Goal: Navigation & Orientation: Find specific page/section

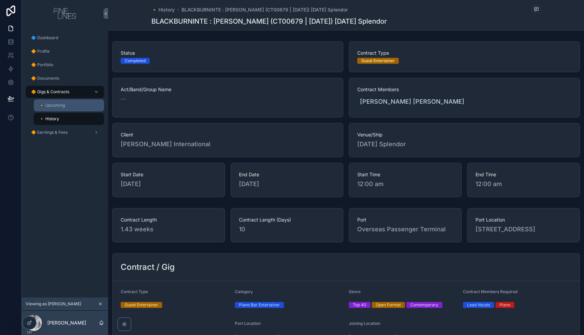
scroll to position [144, 0]
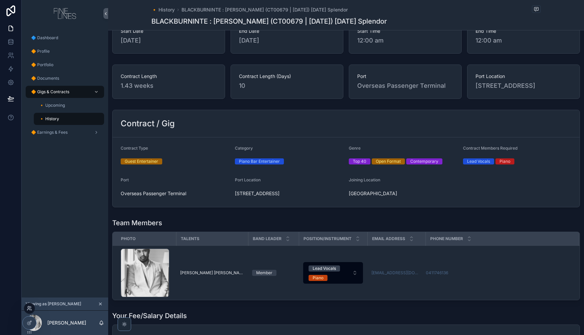
click at [27, 307] on icon at bounding box center [29, 308] width 5 height 5
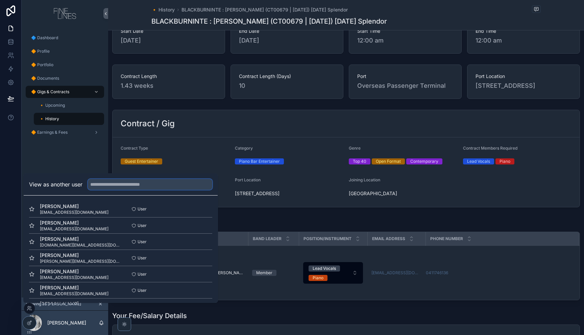
click at [100, 184] on input "text" at bounding box center [150, 184] width 124 height 11
type input "***"
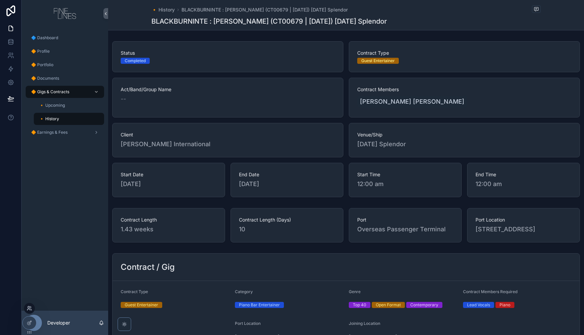
click at [29, 308] on icon at bounding box center [29, 308] width 5 height 5
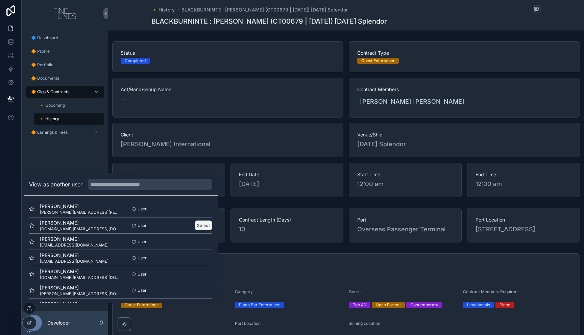
click at [201, 226] on button "Select" at bounding box center [204, 226] width 18 height 10
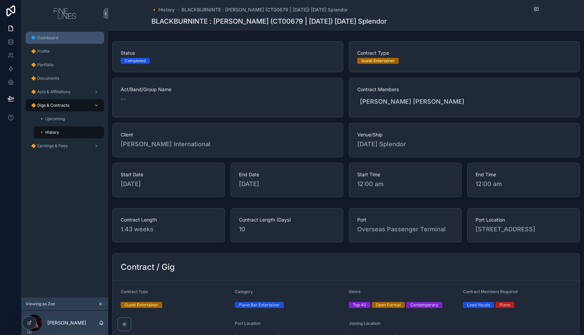
click at [59, 39] on div "🔷 Dashboard" at bounding box center [65, 37] width 70 height 11
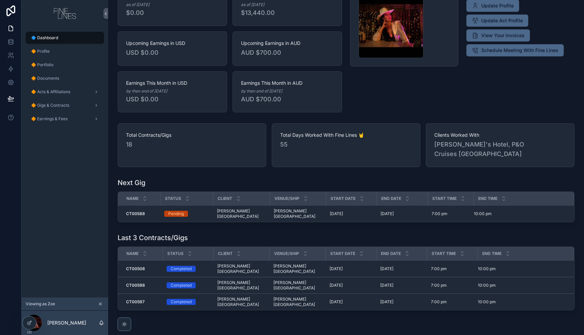
scroll to position [68, 0]
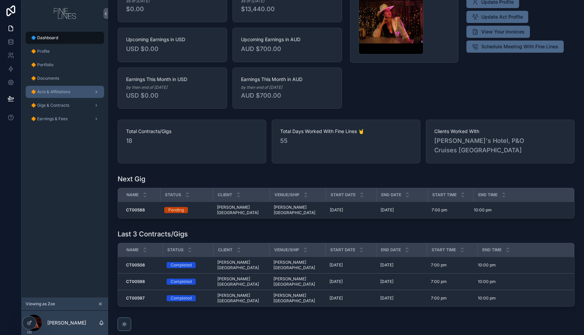
click at [45, 94] on span "🔶 Acts & Affiliations" at bounding box center [50, 91] width 39 height 5
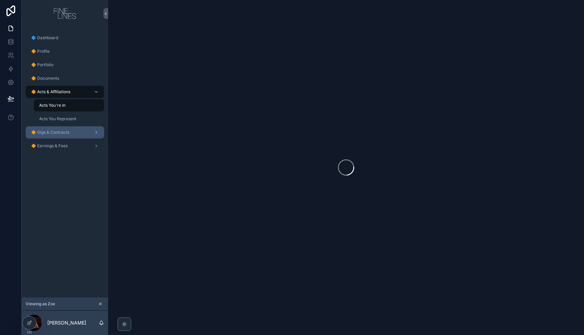
click at [65, 130] on span "🔶 Gigs & Contracts" at bounding box center [50, 132] width 38 height 5
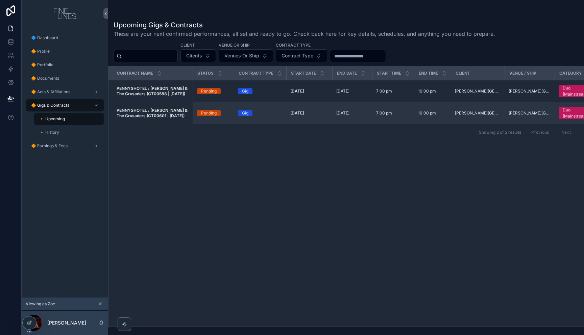
click at [171, 115] on strong "PENNYSHOTEL : [PERSON_NAME] & The Crusaders (CT00601 | [DATE])" at bounding box center [152, 113] width 72 height 10
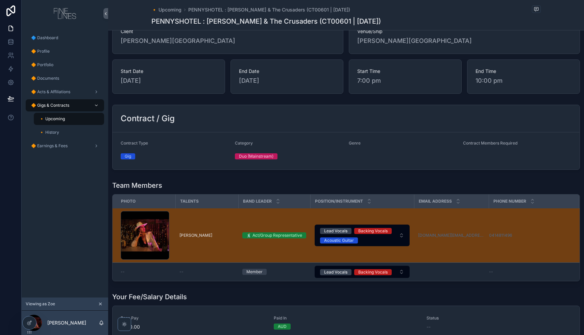
scroll to position [107, 0]
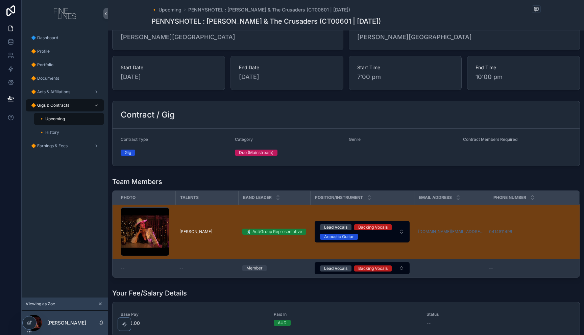
drag, startPoint x: 160, startPoint y: 270, endPoint x: 155, endPoint y: 270, distance: 4.7
click at [160, 270] on div "--" at bounding box center [146, 267] width 51 height 5
click at [144, 270] on div "--" at bounding box center [146, 267] width 51 height 5
click at [217, 268] on div "--" at bounding box center [206, 267] width 55 height 5
drag, startPoint x: 218, startPoint y: 268, endPoint x: 270, endPoint y: 266, distance: 52.0
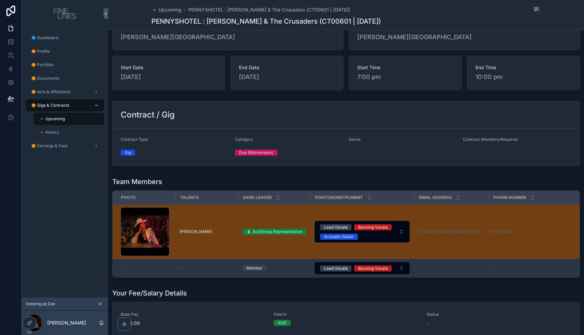
click at [230, 267] on div "--" at bounding box center [206, 267] width 55 height 5
click at [456, 269] on td "scrollable content" at bounding box center [451, 268] width 75 height 19
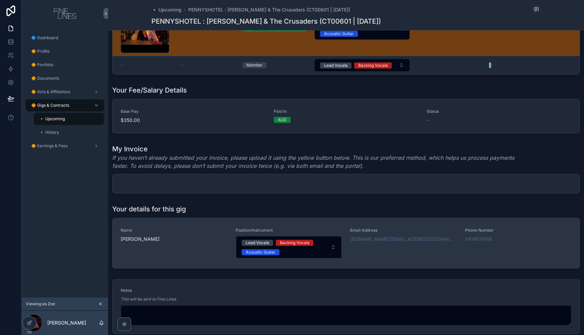
scroll to position [355, 0]
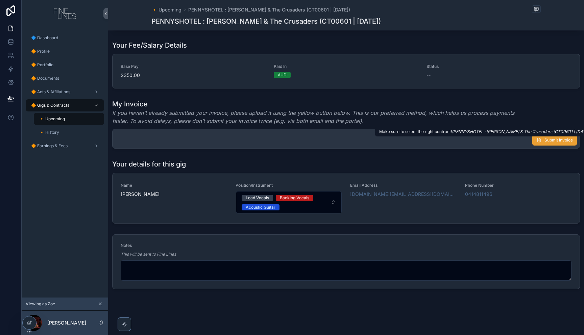
click at [538, 141] on icon "scrollable content" at bounding box center [538, 139] width 5 height 5
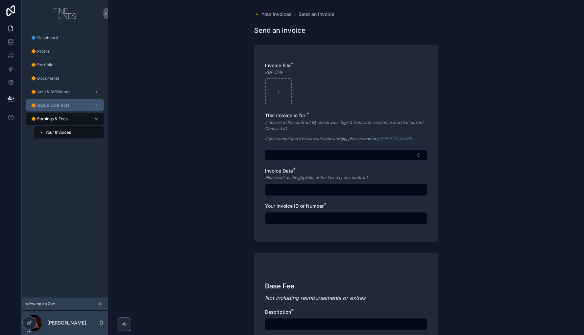
click at [64, 104] on span "🔶 Gigs & Contracts" at bounding box center [50, 105] width 38 height 5
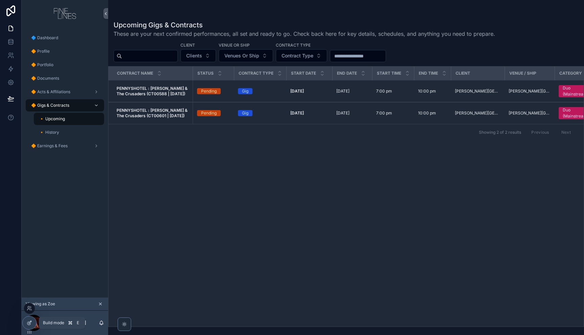
click at [32, 325] on div at bounding box center [30, 322] width 14 height 13
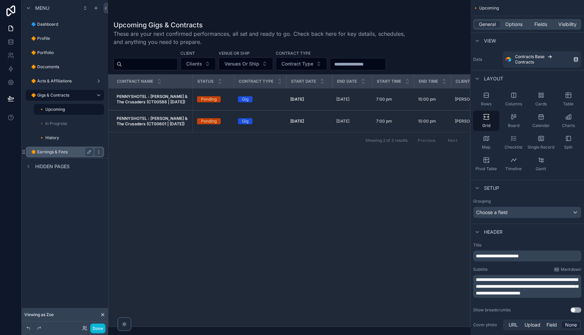
click at [67, 151] on label "🔶 Earnings & Fees" at bounding box center [60, 151] width 59 height 5
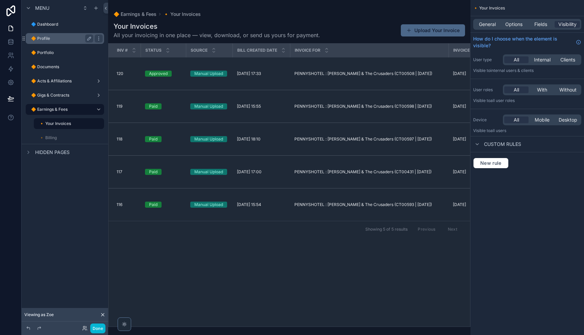
click at [52, 38] on label "🔶 Profile" at bounding box center [60, 38] width 59 height 5
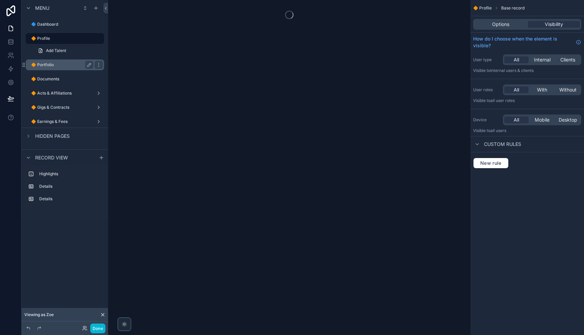
click at [61, 66] on label "🔶 Portfolio" at bounding box center [60, 64] width 59 height 5
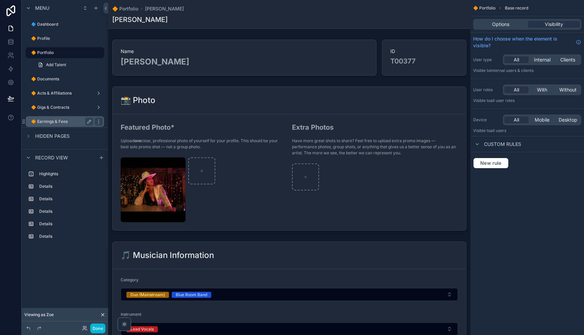
click at [50, 121] on label "🔶 Earnings & Fees" at bounding box center [60, 121] width 59 height 5
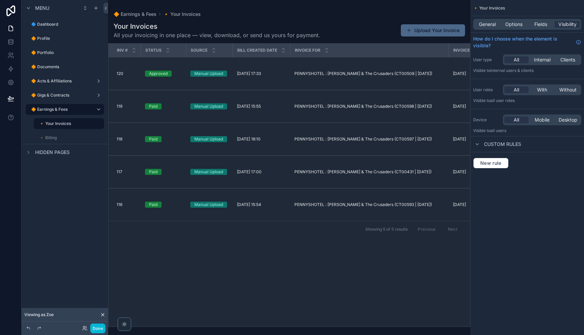
click at [300, 242] on div "scrollable content" at bounding box center [289, 167] width 362 height 335
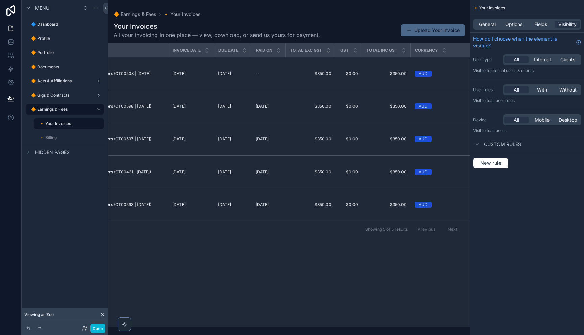
scroll to position [0, 284]
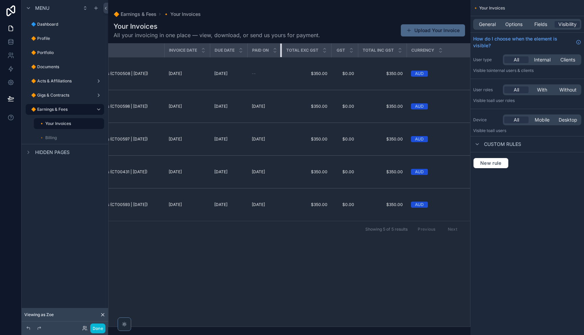
drag, startPoint x: 280, startPoint y: 52, endPoint x: 284, endPoint y: 52, distance: 3.7
click at [284, 52] on tr "INV # Status Source Bill Created Date Invoice for Invoice Date Due Date Paid On…" at bounding box center [251, 51] width 855 height 14
drag, startPoint x: 285, startPoint y: 262, endPoint x: 289, endPoint y: 256, distance: 7.5
click at [286, 261] on div "INV # Status Source Bill Created Date Invoice for Invoice Date Due Date Paid On…" at bounding box center [288, 185] width 361 height 283
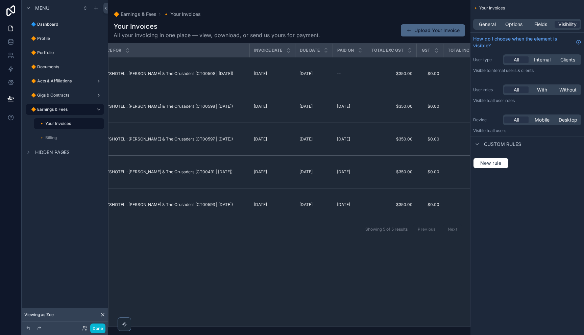
scroll to position [0, 196]
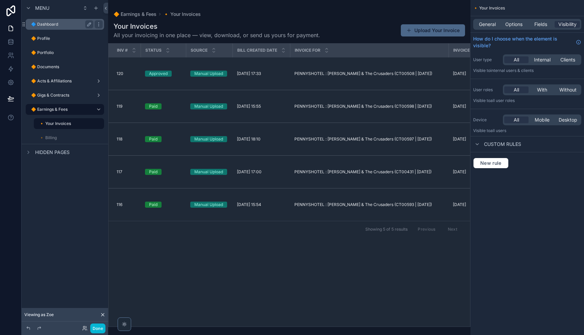
click at [45, 25] on label "🔷 Dashboard" at bounding box center [60, 24] width 59 height 5
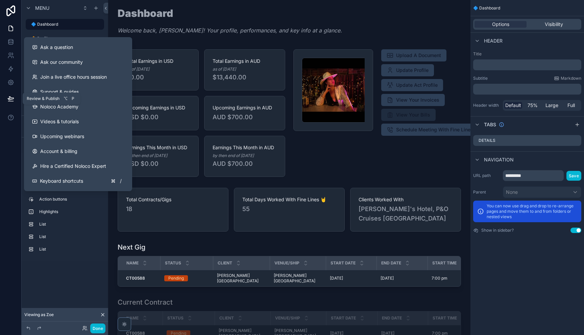
click at [11, 99] on icon at bounding box center [10, 98] width 7 height 7
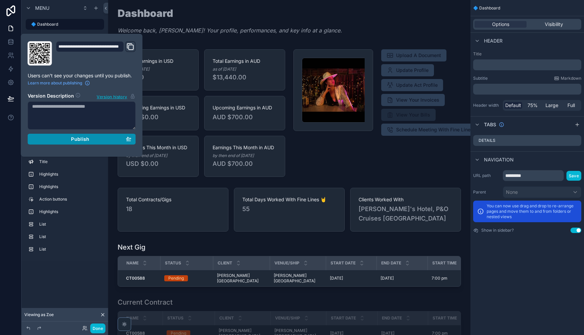
click at [94, 140] on div "Publish" at bounding box center [81, 139] width 99 height 6
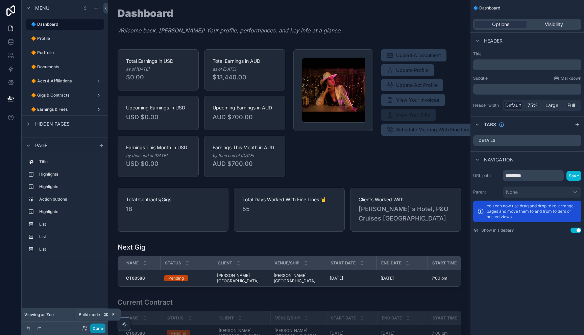
click at [94, 327] on button "Done" at bounding box center [97, 328] width 15 height 10
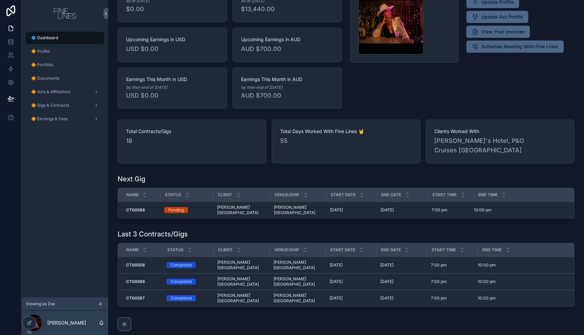
scroll to position [61, 0]
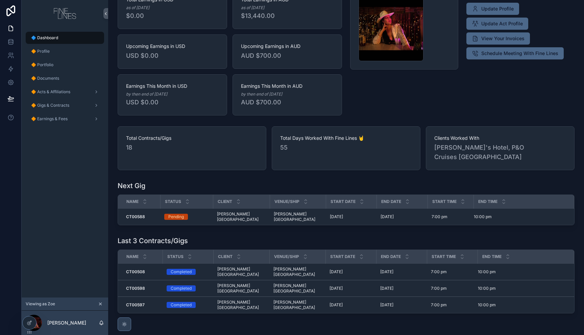
click at [126, 319] on div "scrollable content" at bounding box center [125, 324] width 14 height 14
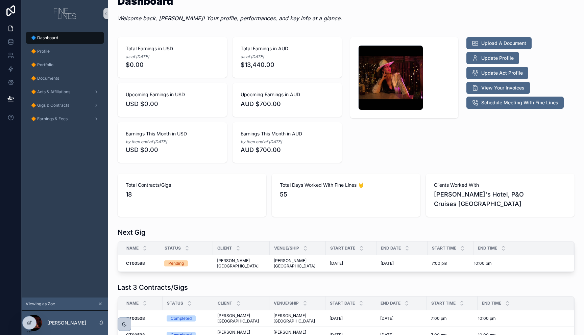
scroll to position [0, 0]
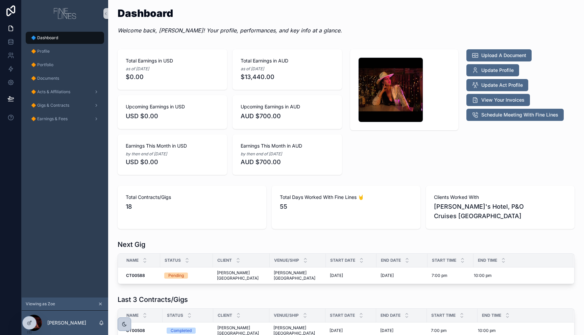
click at [387, 32] on div "Dashboard Welcome back, [PERSON_NAME]! Your profile, performances, and key info…" at bounding box center [346, 23] width 457 height 30
click at [77, 56] on div "🔶 Profile" at bounding box center [65, 51] width 70 height 11
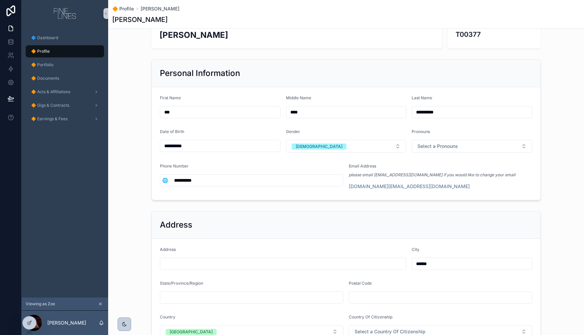
scroll to position [84, 0]
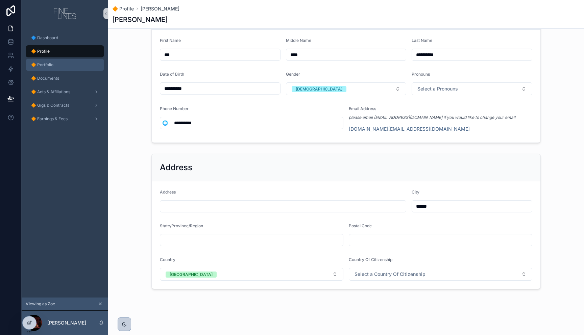
click at [59, 65] on div "🔶 Portfolio" at bounding box center [65, 64] width 70 height 11
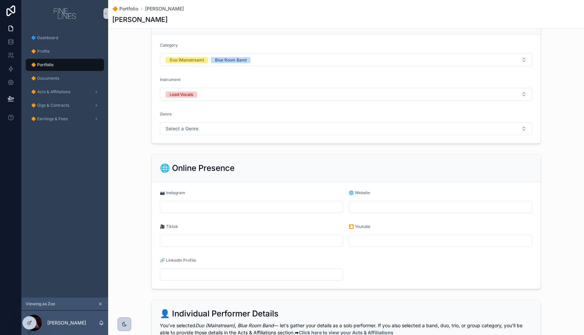
scroll to position [216, 0]
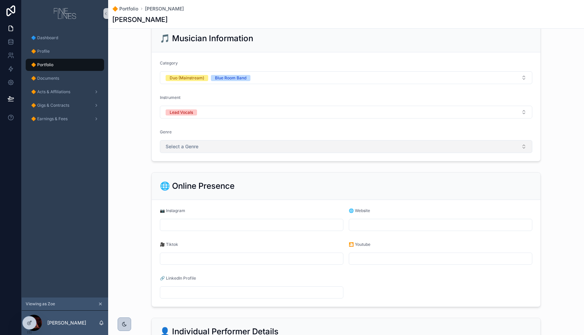
click at [179, 149] on span "Select a Genre" at bounding box center [181, 146] width 33 height 7
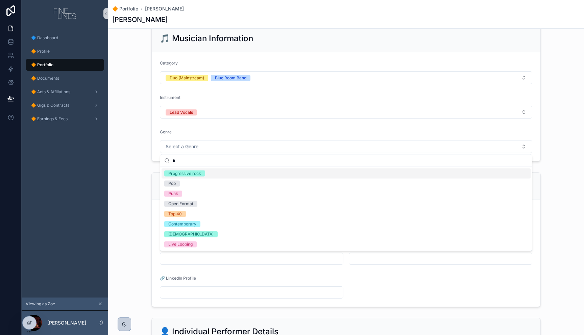
scroll to position [0, 0]
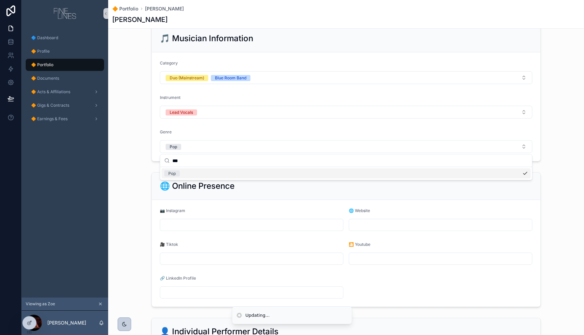
click at [191, 164] on input "***" at bounding box center [349, 161] width 355 height 12
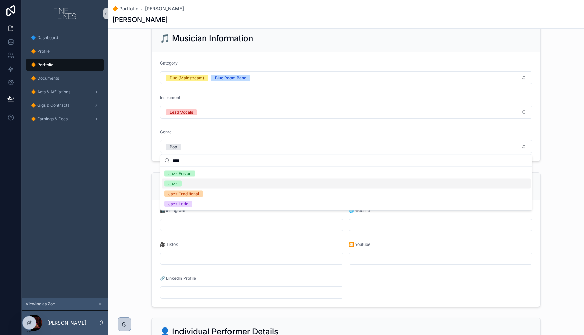
type input "****"
click at [182, 181] on div "Jazz" at bounding box center [345, 184] width 369 height 10
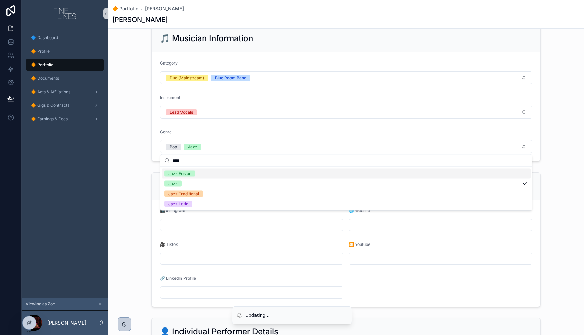
drag, startPoint x: 140, startPoint y: 150, endPoint x: 140, endPoint y: 157, distance: 6.8
click at [140, 150] on div "🎵 Musician Information Category Duo (Mainstream) Blue Room Band Instrument Lead…" at bounding box center [345, 93] width 475 height 142
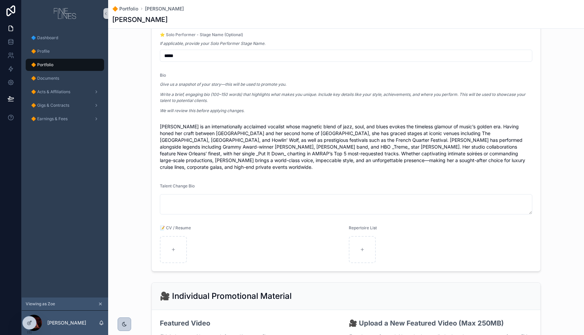
scroll to position [559, 0]
click at [189, 140] on span "[PERSON_NAME] is an internationally acclaimed vocalist whose magnetic blend of …" at bounding box center [346, 146] width 372 height 47
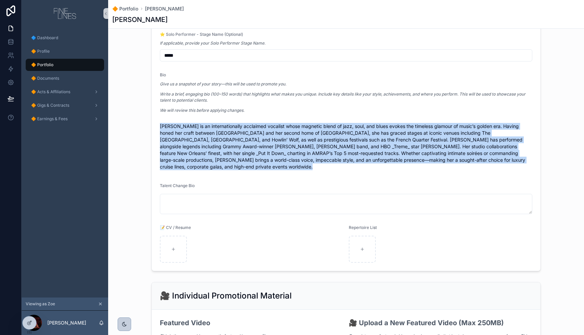
drag, startPoint x: 189, startPoint y: 140, endPoint x: 194, endPoint y: 141, distance: 4.8
click at [189, 140] on span "[PERSON_NAME] is an internationally acclaimed vocalist whose magnetic blend of …" at bounding box center [346, 146] width 372 height 47
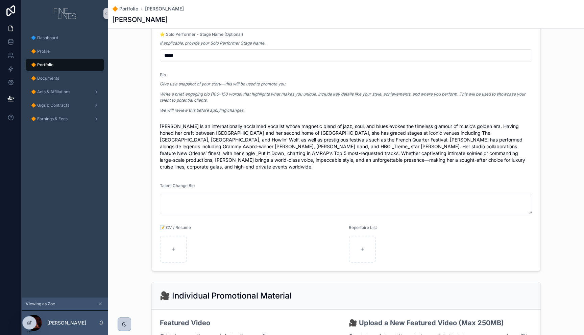
click at [199, 101] on em "Write a brief, engaging bio (100–150 words) that highlights what makes you uniq…" at bounding box center [342, 97] width 365 height 11
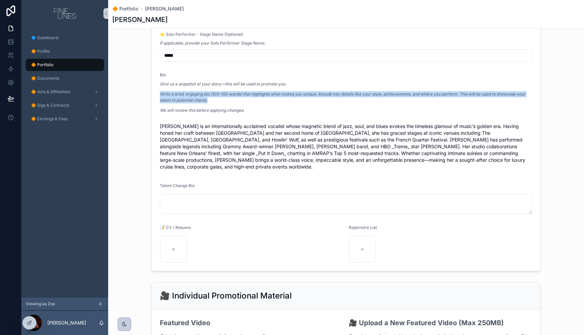
click at [199, 101] on em "Write a brief, engaging bio (100–150 words) that highlights what makes you uniq…" at bounding box center [342, 97] width 365 height 11
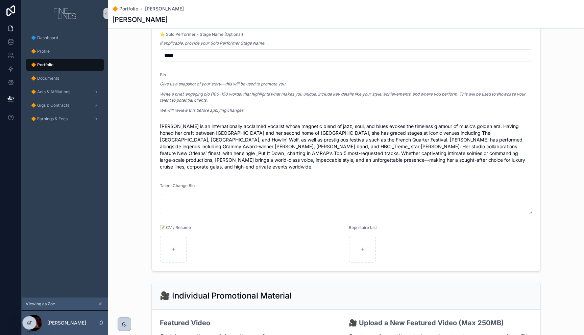
click at [226, 120] on div "Bio Give us a snapshot of your story—this will be used to promote you. Write a …" at bounding box center [346, 122] width 372 height 100
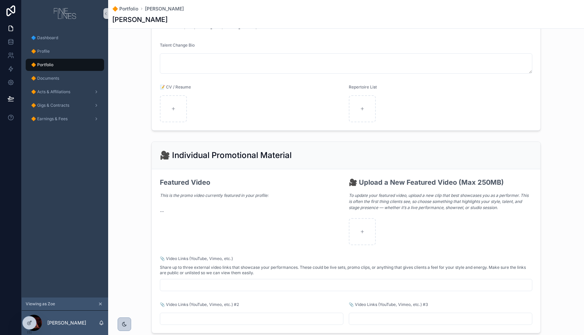
scroll to position [737, 0]
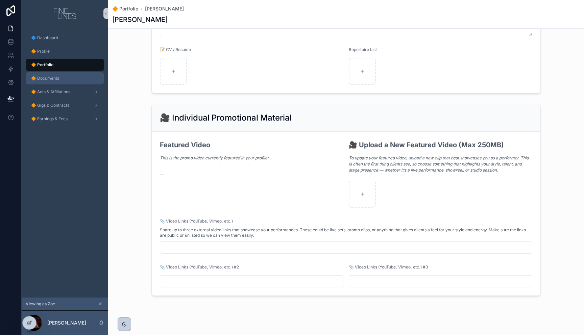
click at [58, 80] on div "🔶 Documents" at bounding box center [65, 78] width 70 height 11
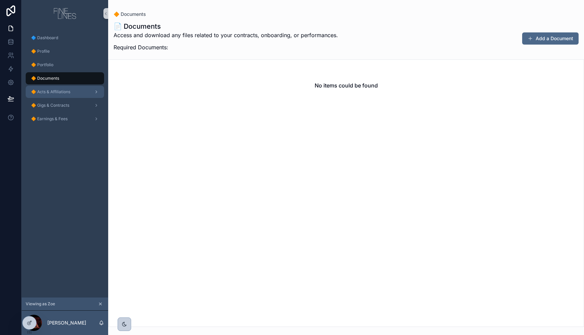
click at [64, 92] on span "🔶 Acts & Affiliations" at bounding box center [50, 91] width 39 height 5
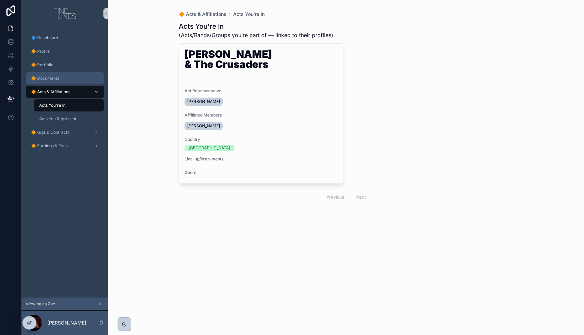
click at [57, 79] on span "🔶 Documents" at bounding box center [45, 78] width 28 height 5
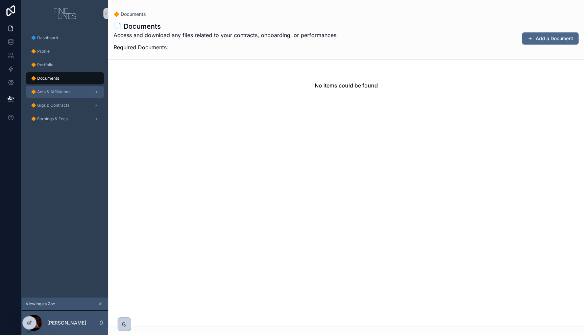
click at [70, 93] on div "🔶 Acts & Affiliations" at bounding box center [65, 91] width 70 height 11
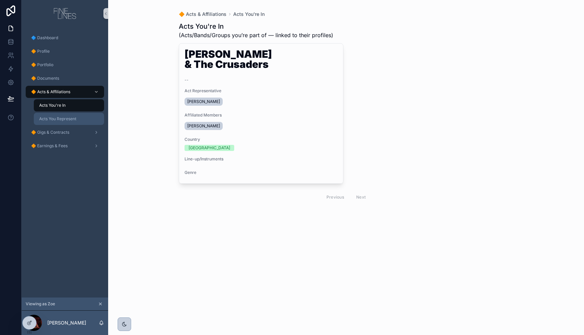
click at [65, 121] on span "Acts You Represent" at bounding box center [57, 118] width 37 height 5
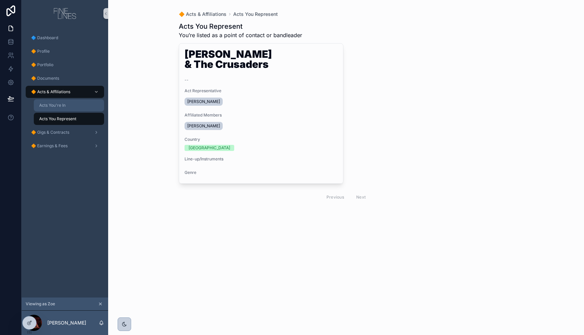
click at [67, 110] on div "Acts You're In" at bounding box center [69, 105] width 62 height 11
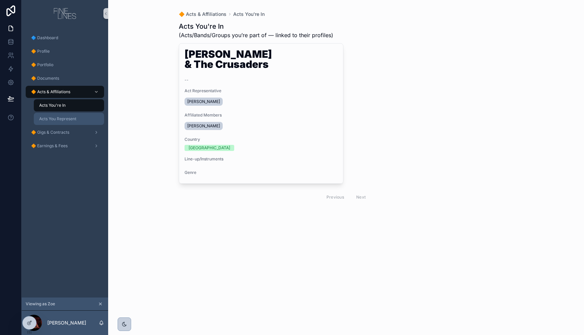
click at [68, 123] on div "Acts You Represent" at bounding box center [69, 118] width 62 height 11
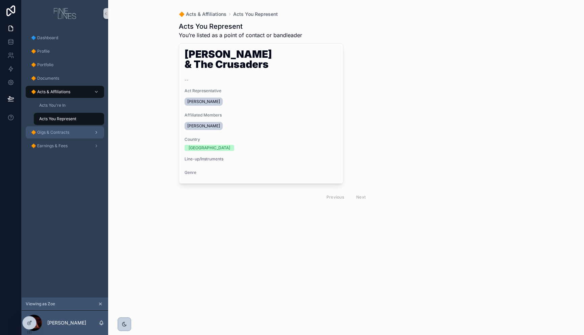
click at [63, 135] on div "🔶 Gigs & Contracts" at bounding box center [65, 132] width 70 height 11
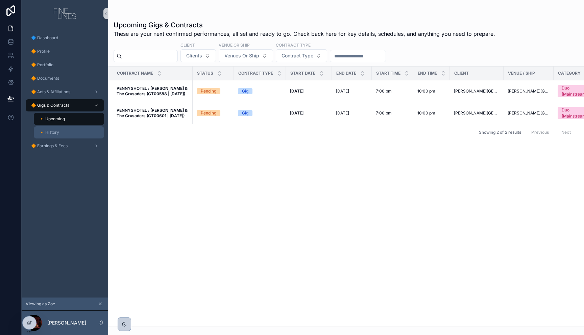
click at [72, 131] on div "🔸 History" at bounding box center [69, 132] width 62 height 11
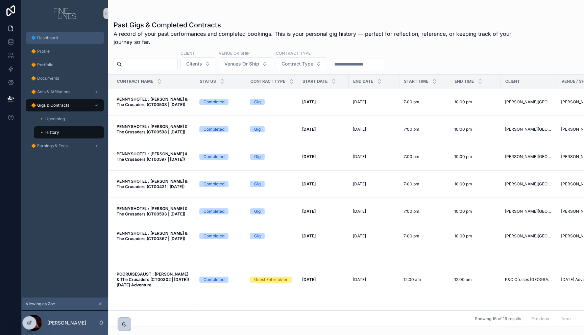
click at [54, 39] on span "🔷 Dashboard" at bounding box center [44, 37] width 27 height 5
